Goal: Information Seeking & Learning: Learn about a topic

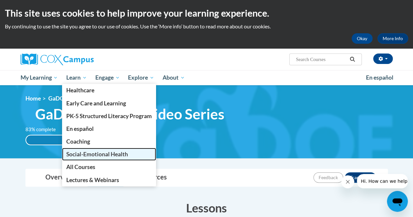
click at [90, 152] on span "Social-Emotional Health" at bounding box center [97, 154] width 62 height 7
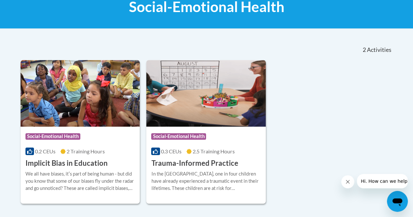
scroll to position [108, 0]
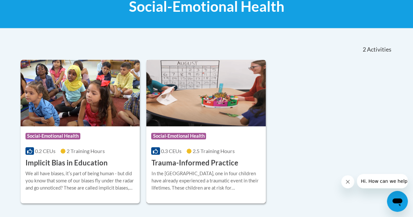
click at [218, 160] on h3 "Trauma-Informed Practice" at bounding box center [194, 163] width 87 height 10
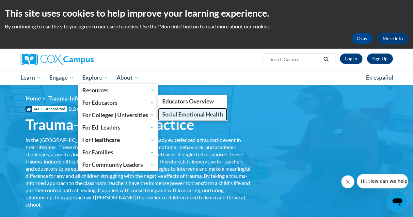
click at [178, 113] on span "Social Emotional Health" at bounding box center [192, 114] width 61 height 7
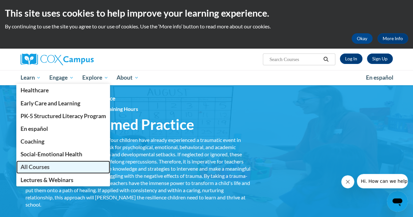
click at [42, 168] on span "All Courses" at bounding box center [34, 167] width 29 height 7
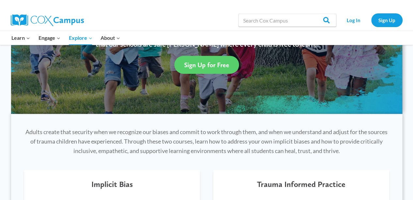
scroll to position [103, 0]
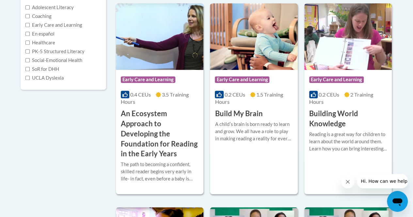
scroll to position [169, 0]
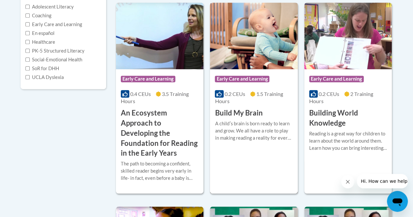
click at [244, 109] on h3 "Build My Brain" at bounding box center [239, 113] width 48 height 10
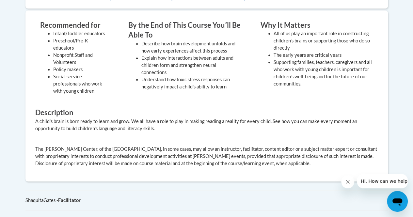
scroll to position [267, 0]
